Goal: Task Accomplishment & Management: Complete application form

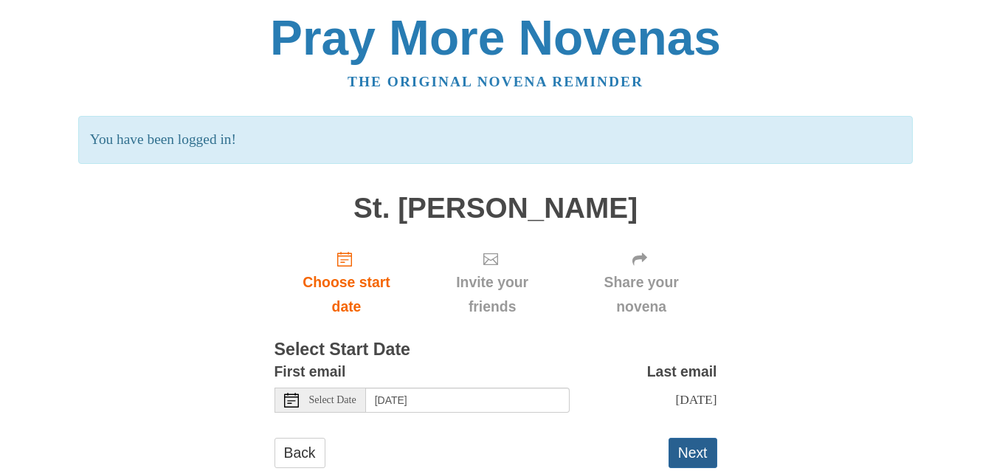
click at [692, 466] on button "Next" at bounding box center [692, 453] width 49 height 30
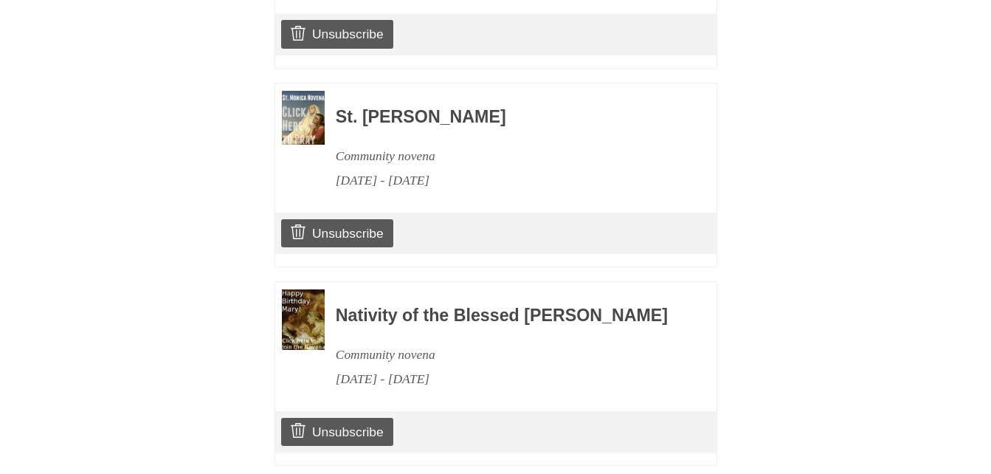
scroll to position [1757, 0]
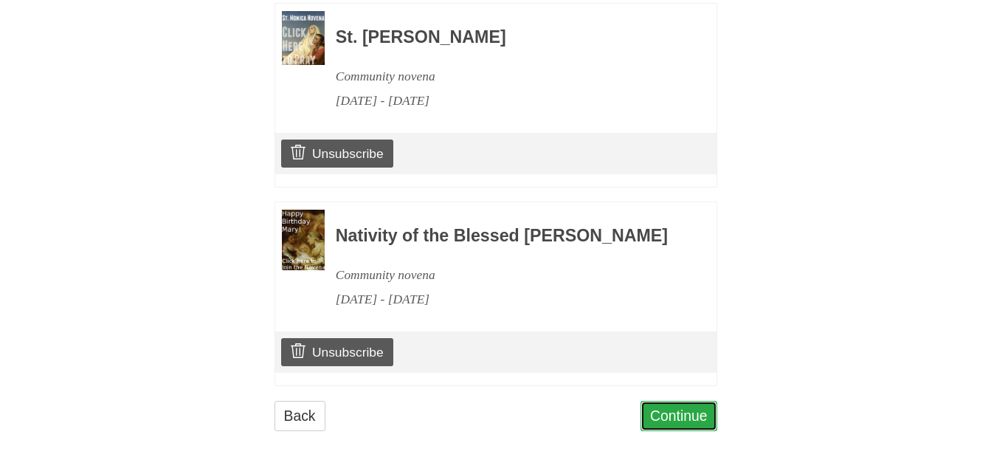
click at [680, 419] on link "Continue" at bounding box center [678, 416] width 77 height 30
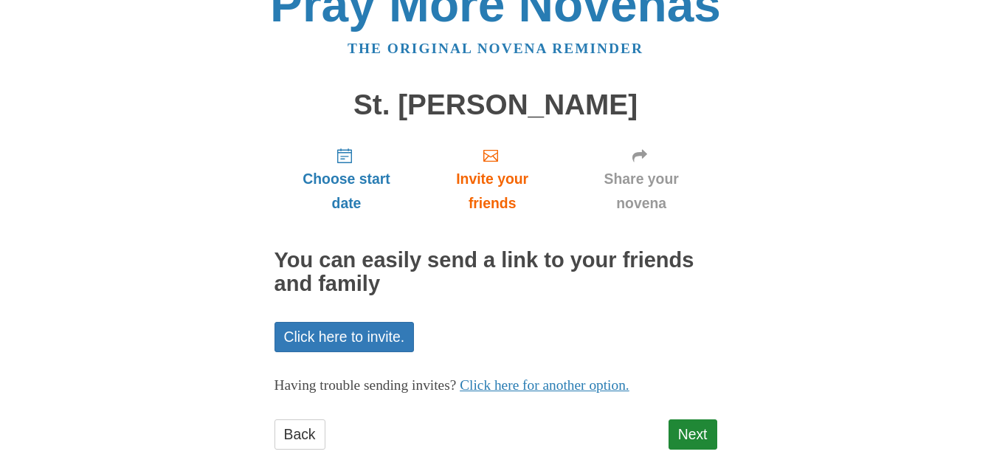
scroll to position [52, 0]
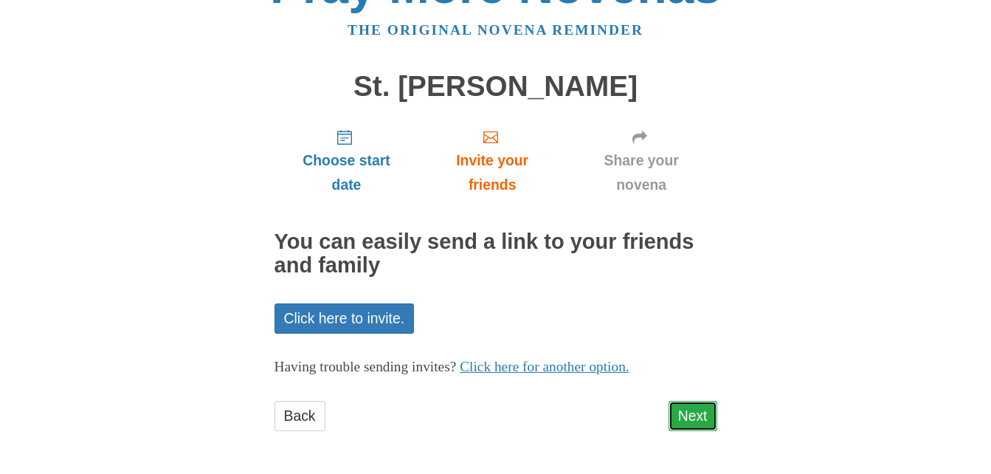
click at [699, 417] on link "Next" at bounding box center [692, 416] width 49 height 30
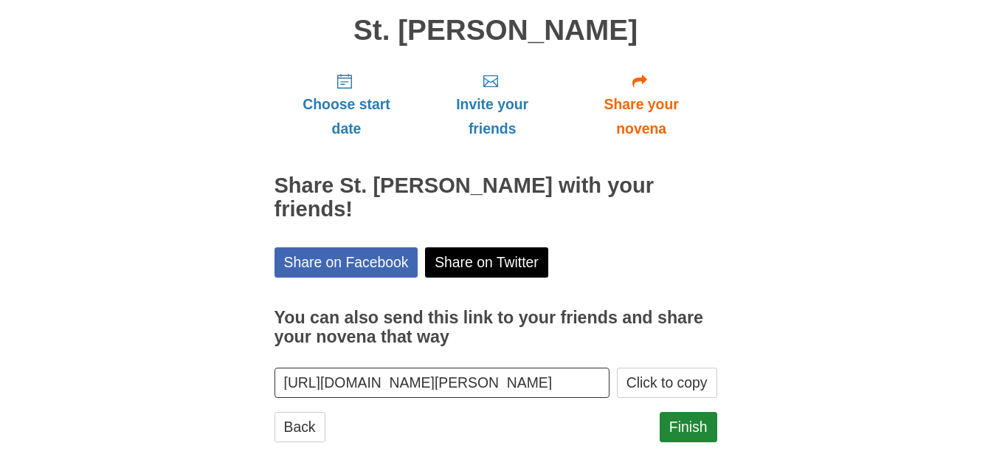
scroll to position [119, 0]
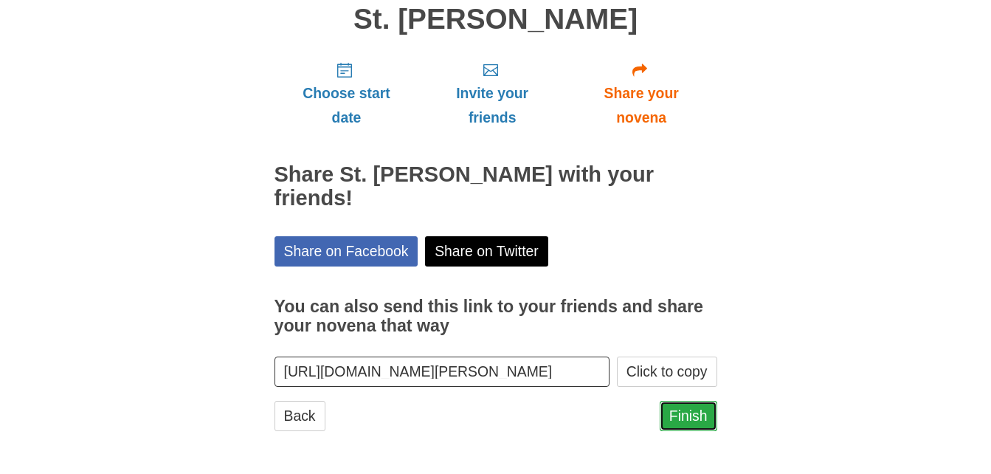
click at [688, 423] on link "Finish" at bounding box center [689, 416] width 58 height 30
